Goal: Information Seeking & Learning: Learn about a topic

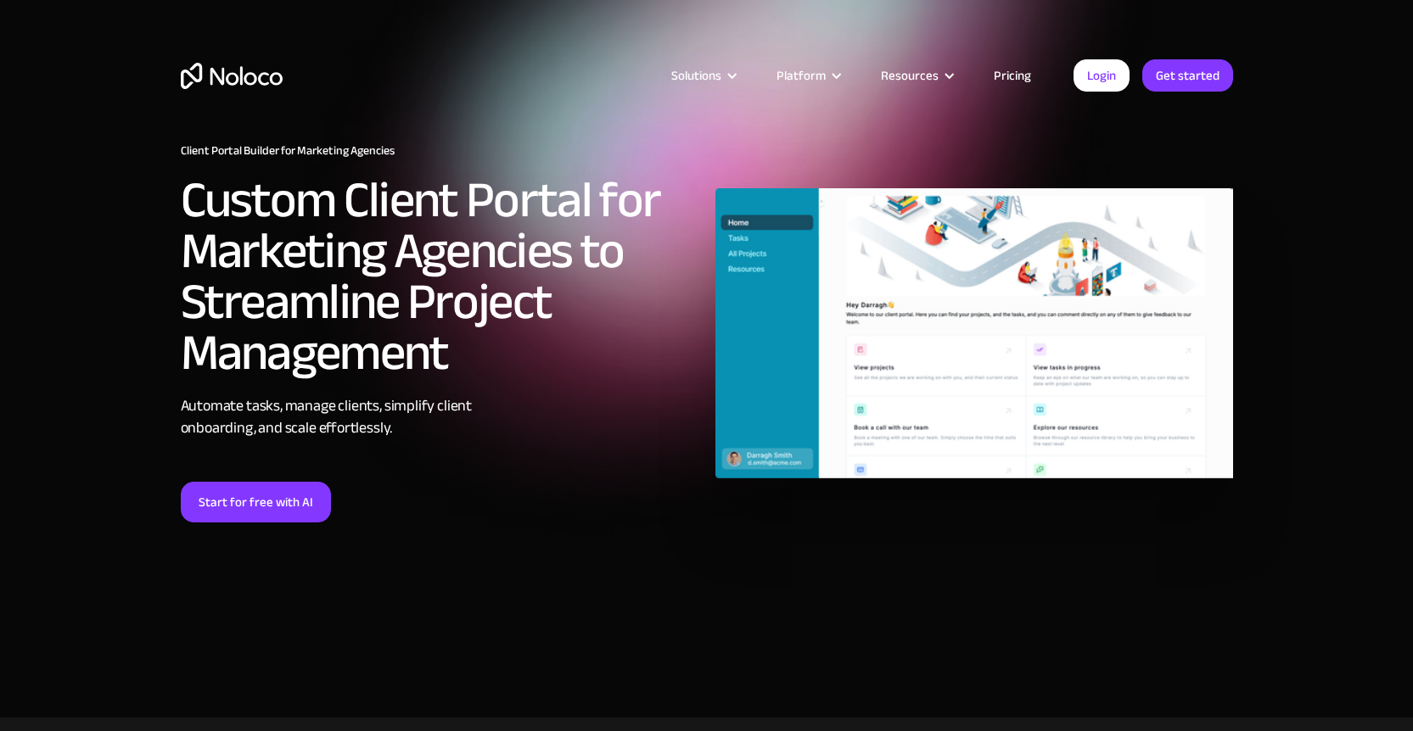
click at [1005, 78] on link "Pricing" at bounding box center [1012, 75] width 80 height 22
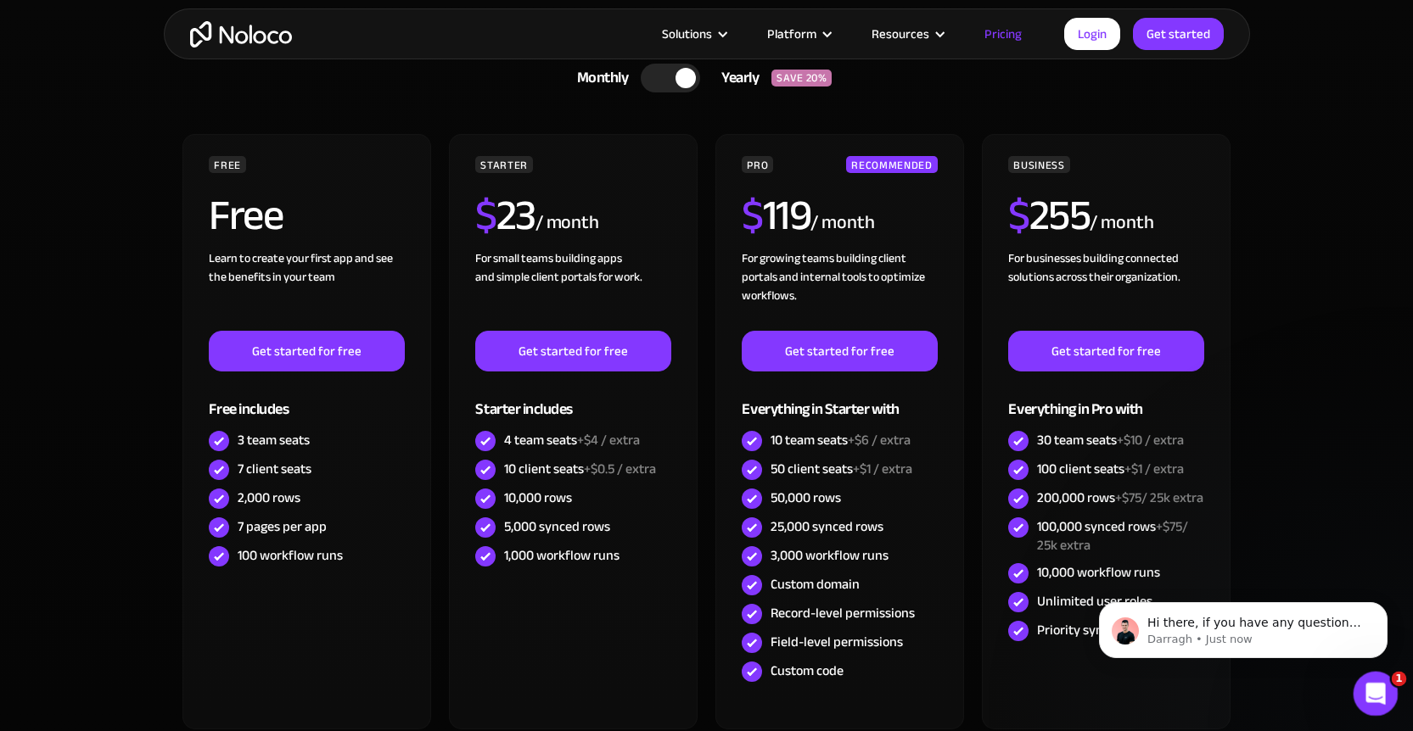
click at [1384, 684] on div "Open Intercom Messenger" at bounding box center [1373, 691] width 56 height 56
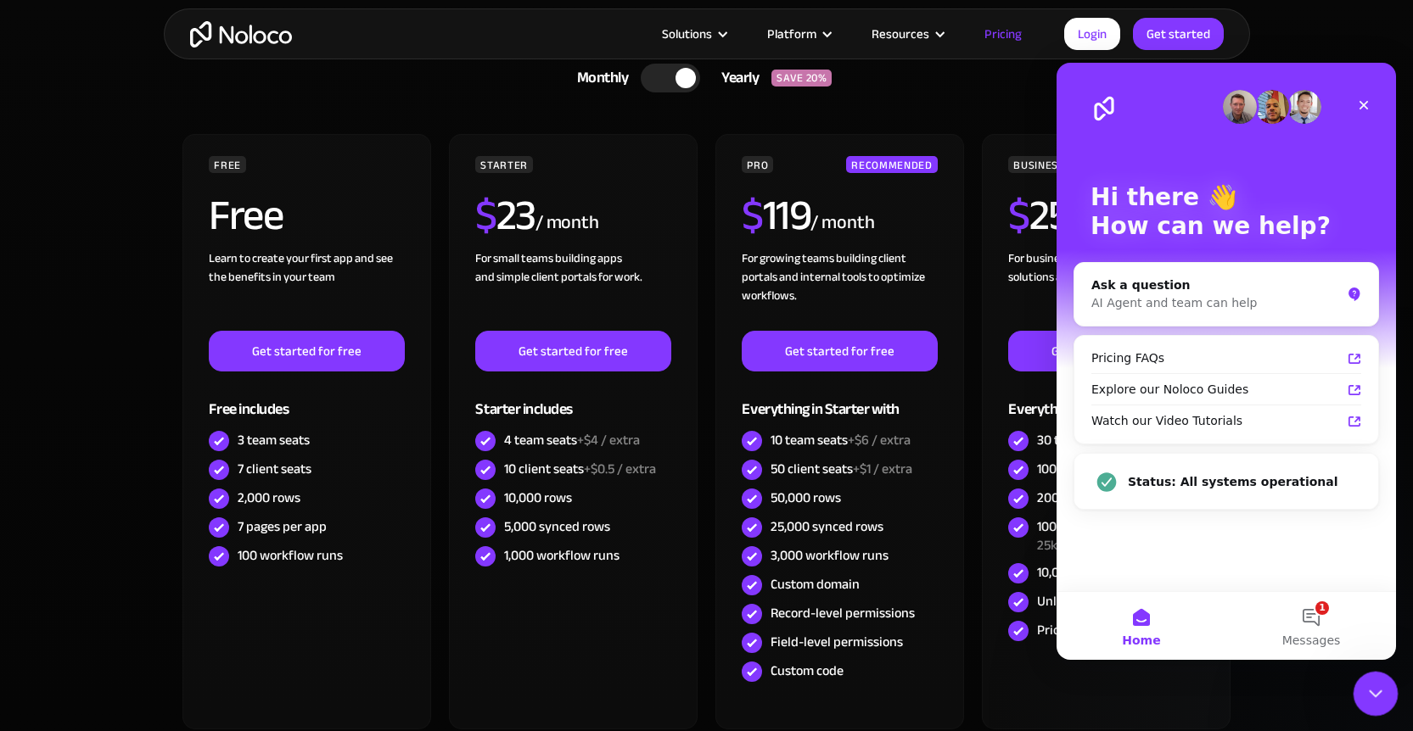
click at [1384, 684] on div "Close Intercom Messenger" at bounding box center [1372, 691] width 41 height 41
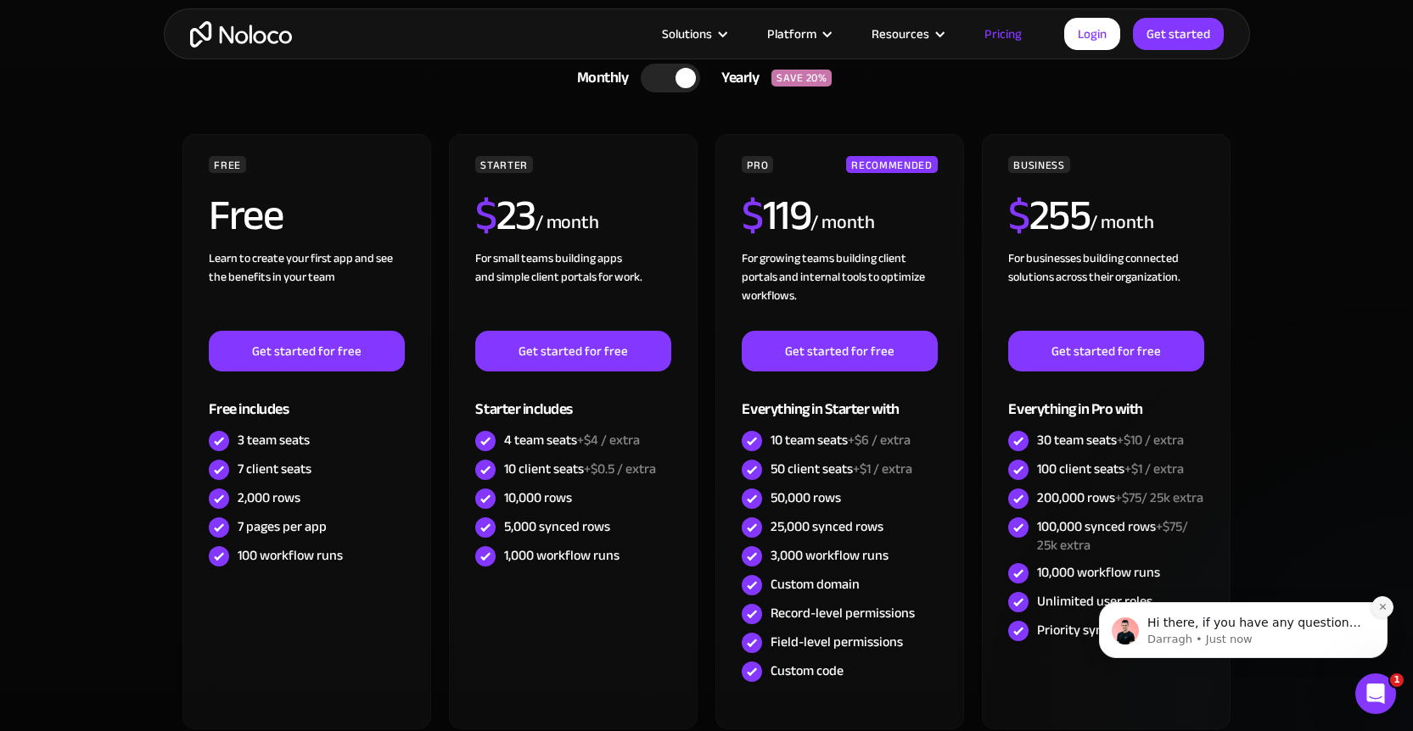
click at [1382, 613] on button "Dismiss notification" at bounding box center [1382, 607] width 22 height 22
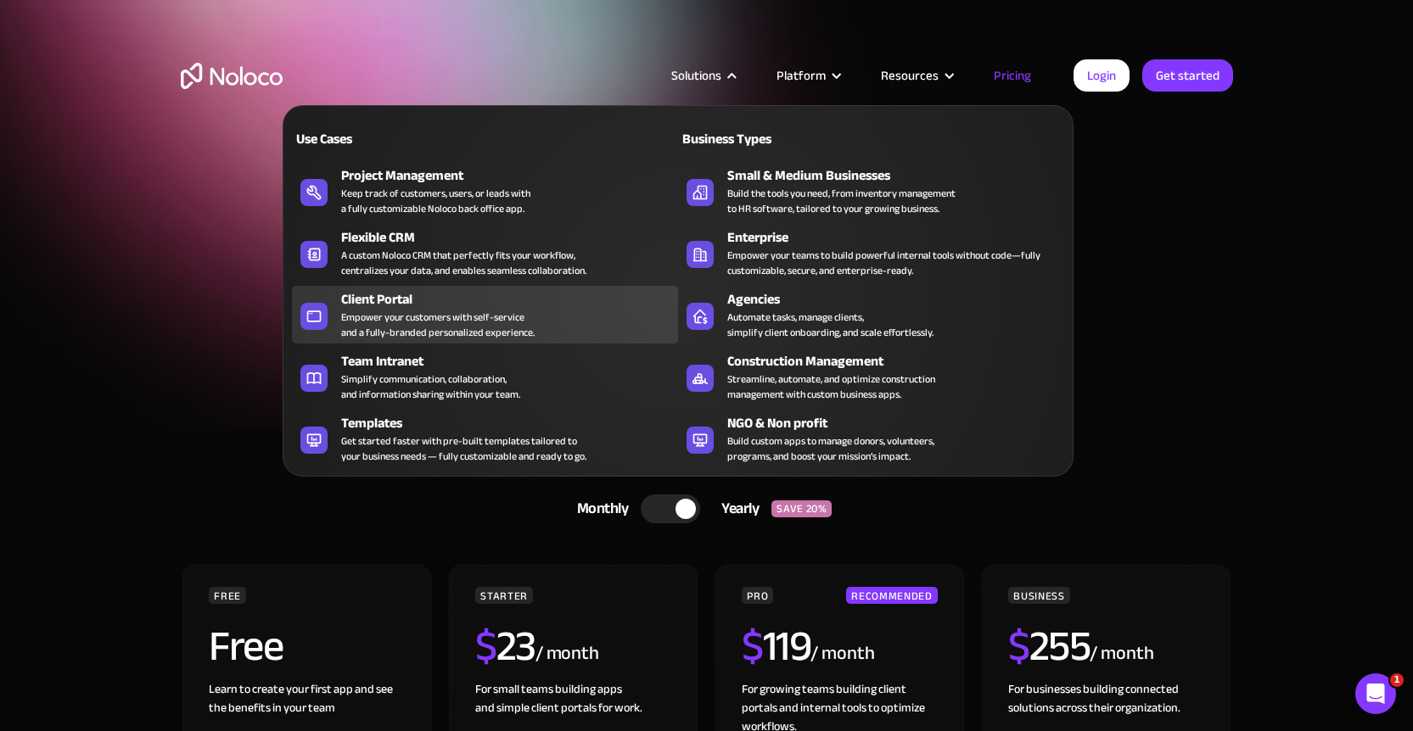
click at [473, 295] on div "Client Portal" at bounding box center [513, 299] width 344 height 20
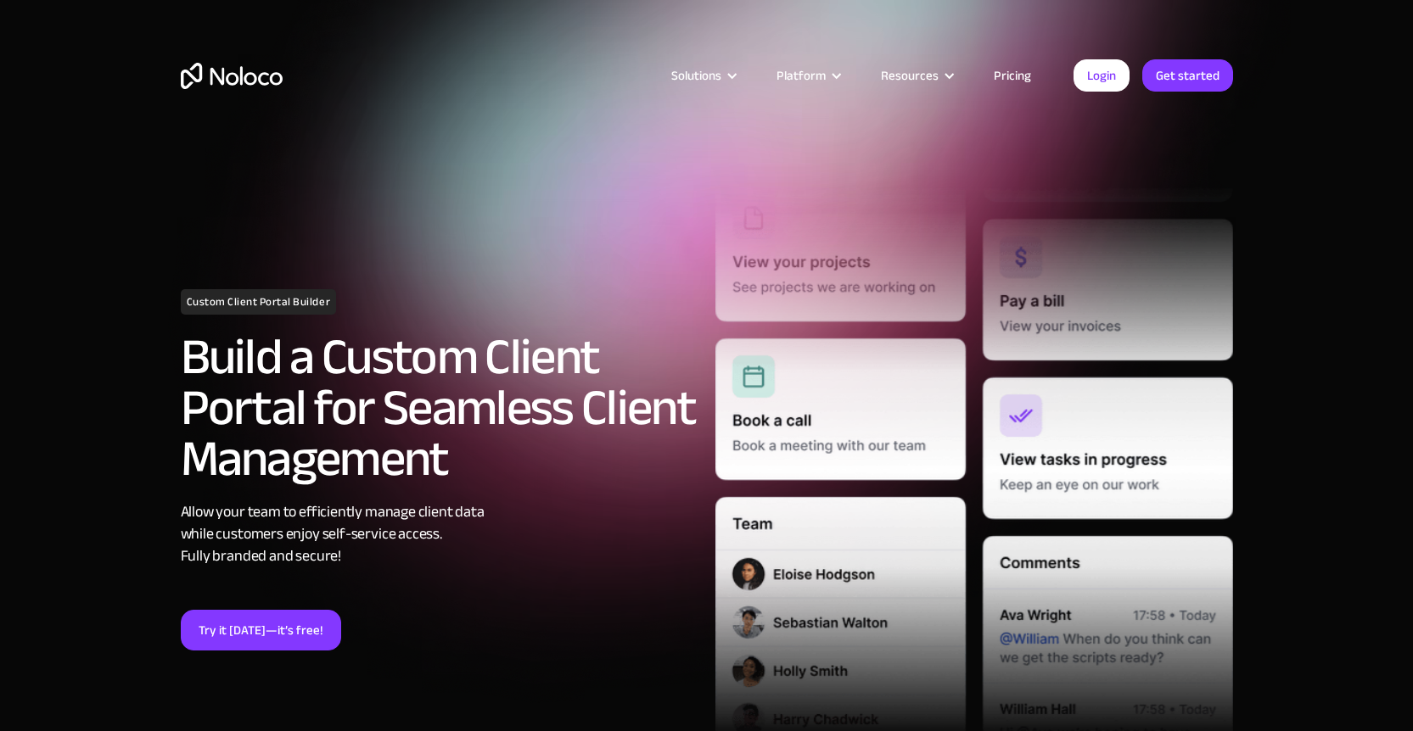
scroll to position [20, 0]
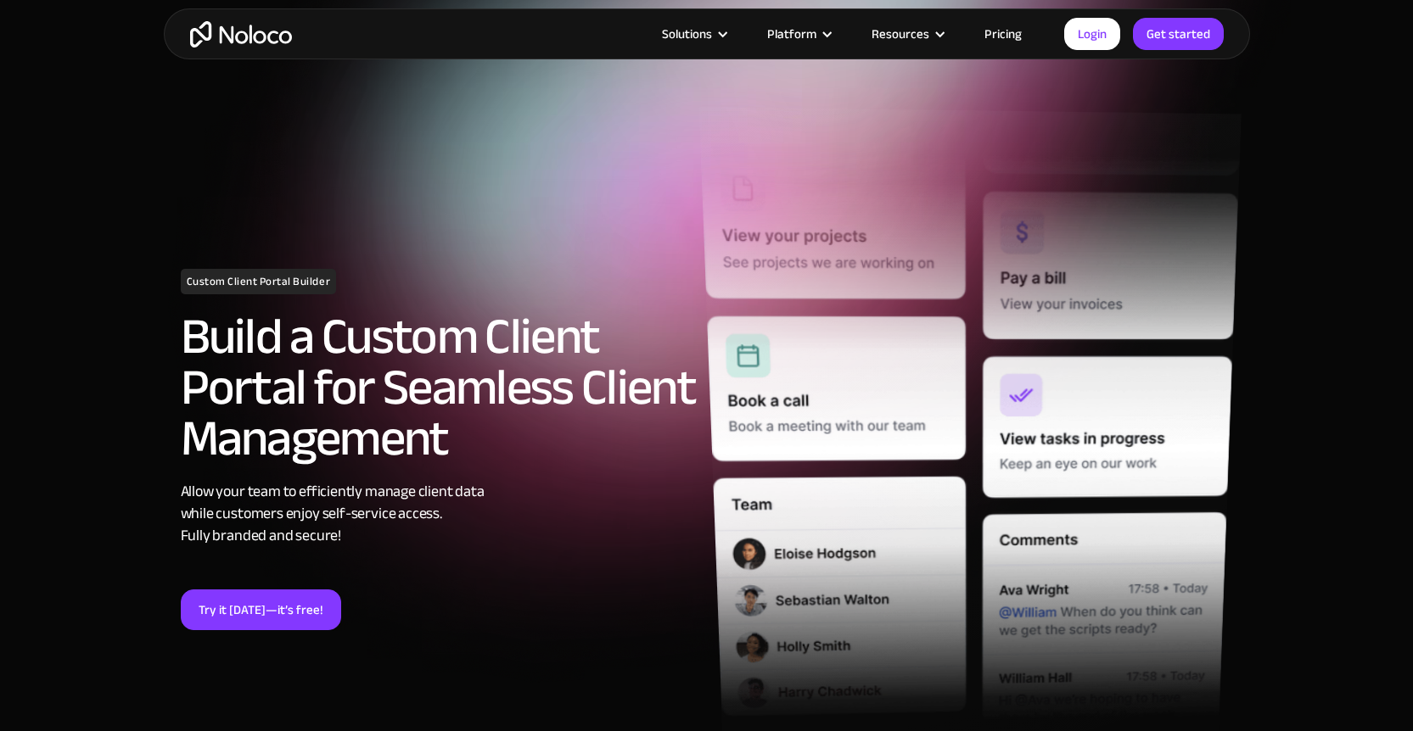
click at [904, 224] on img at bounding box center [969, 435] width 542 height 657
click at [883, 288] on img at bounding box center [968, 440] width 535 height 662
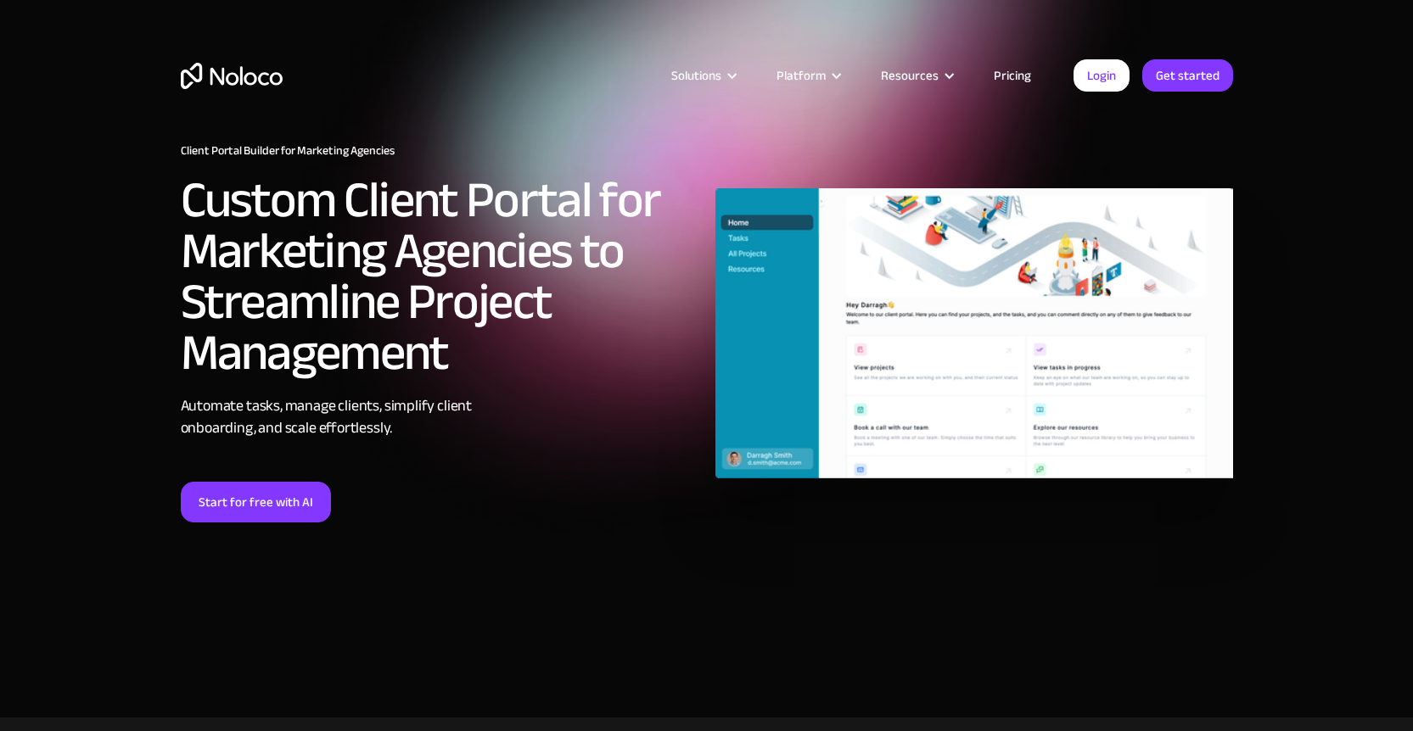
click at [777, 313] on img at bounding box center [974, 333] width 518 height 291
click at [808, 309] on img at bounding box center [974, 333] width 518 height 291
drag, startPoint x: 808, startPoint y: 309, endPoint x: 1051, endPoint y: 578, distance: 362.8
click at [1052, 578] on div "Client Portal Builder for Marketing Agencies Custom Client Portal for Marketing…" at bounding box center [707, 358] width 1086 height 463
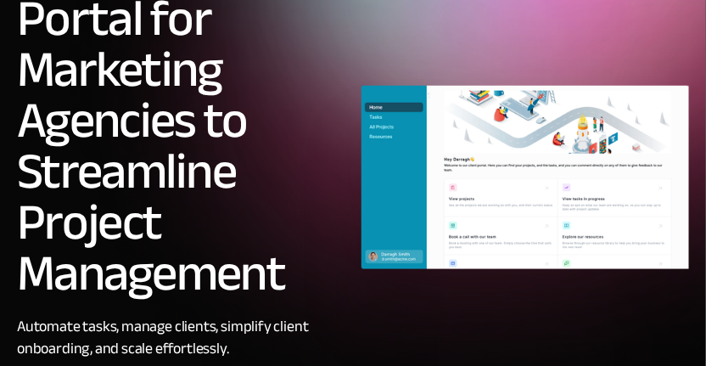
scroll to position [227, 0]
